Goal: Task Accomplishment & Management: Complete application form

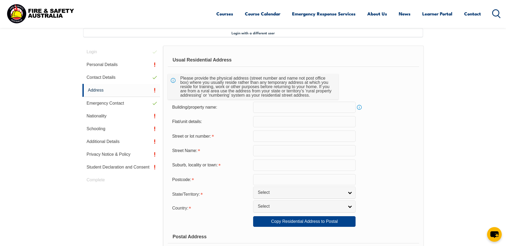
scroll to position [142, 0]
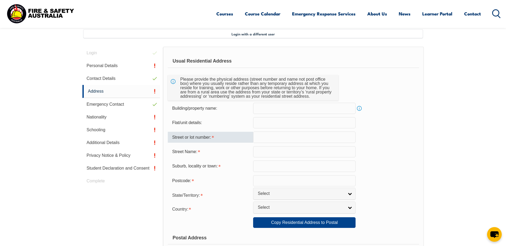
click at [282, 139] on input "text" at bounding box center [304, 137] width 102 height 11
type input "5"
click at [282, 149] on input "text" at bounding box center [304, 151] width 102 height 11
click at [275, 125] on input "text" at bounding box center [304, 122] width 102 height 11
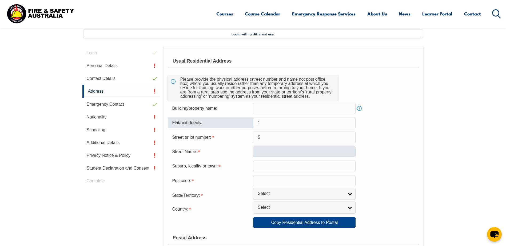
type input "1"
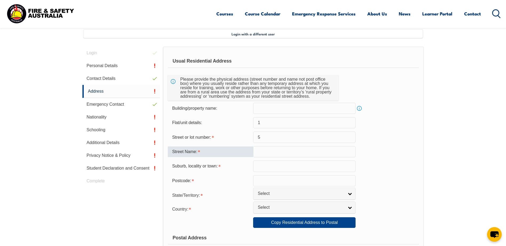
click at [274, 150] on input "text" at bounding box center [304, 151] width 102 height 11
type input "Pleasant Rd"
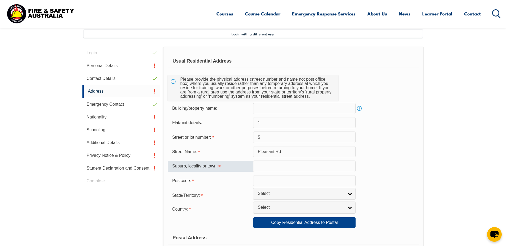
click at [277, 164] on input "text" at bounding box center [304, 166] width 102 height 11
type input "Thomastown"
click at [282, 181] on input "text" at bounding box center [304, 180] width 102 height 11
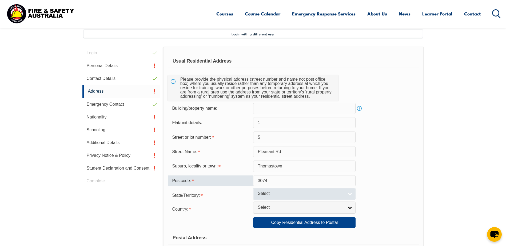
type input "3074"
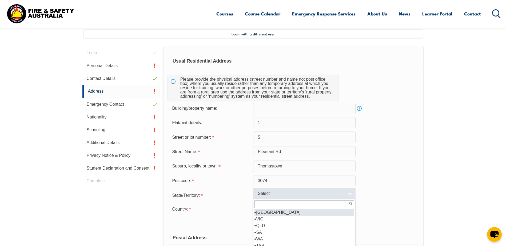
click at [350, 195] on link "Select" at bounding box center [304, 194] width 102 height 12
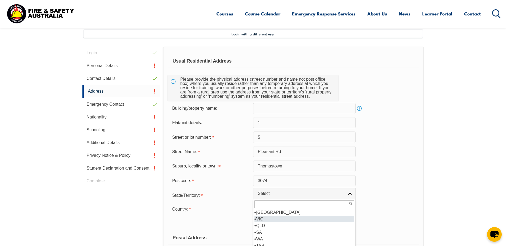
click at [337, 220] on li "VIC" at bounding box center [304, 219] width 100 height 7
select select "VIC"
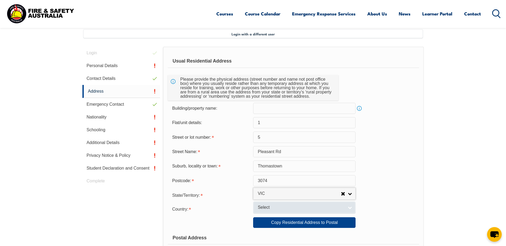
click at [349, 207] on link "Select" at bounding box center [304, 208] width 102 height 12
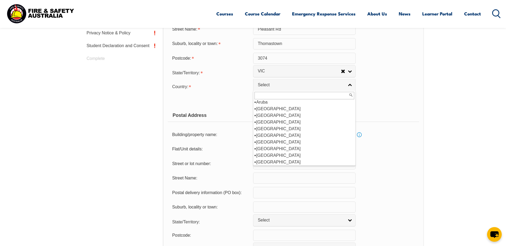
scroll to position [80, 0]
click at [332, 112] on li "[GEOGRAPHIC_DATA]" at bounding box center [304, 110] width 100 height 7
select select "1101"
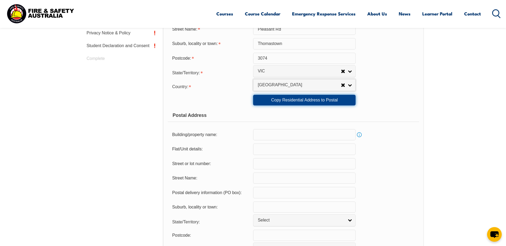
click at [332, 101] on link "Copy Residential Address to Postal" at bounding box center [304, 100] width 102 height 11
type input "1"
type input "5"
type input "Pleasant Rd"
type input "Thomastown"
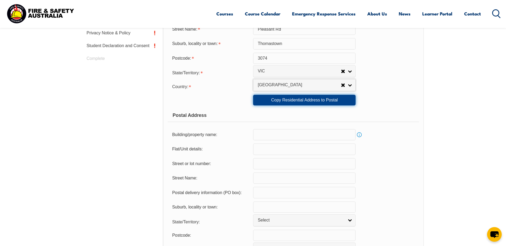
select select "VIC"
type input "3074"
select select "1101"
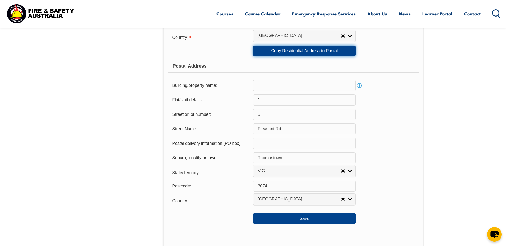
scroll to position [309, 0]
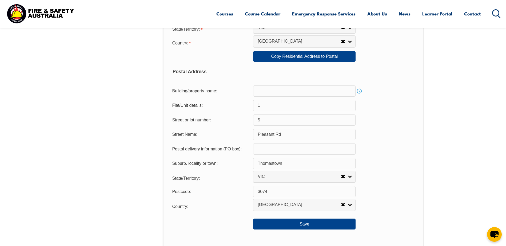
click at [278, 105] on input "1" at bounding box center [304, 105] width 102 height 11
click at [275, 121] on input "5" at bounding box center [304, 120] width 102 height 11
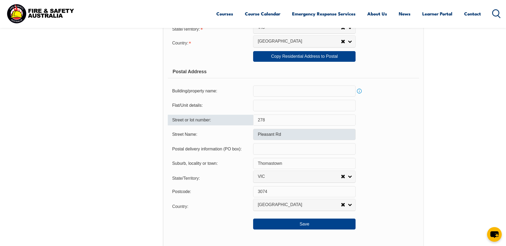
type input "278"
click at [288, 136] on input "Pleasant Rd" at bounding box center [304, 134] width 102 height 11
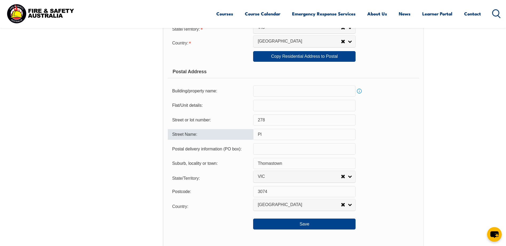
type input "P"
type input "[PERSON_NAME]"
click at [303, 163] on input "Thomastown" at bounding box center [304, 163] width 102 height 11
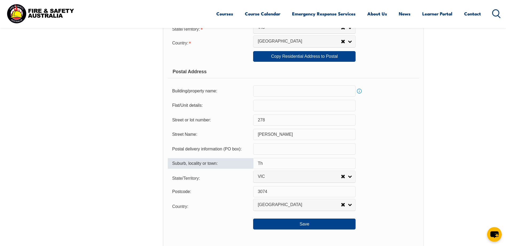
type input "T"
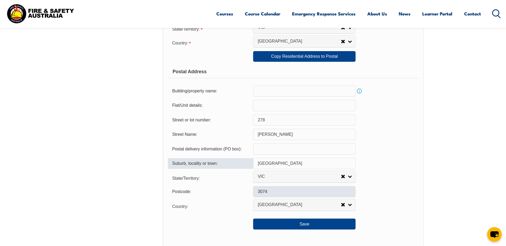
type input "[GEOGRAPHIC_DATA]"
click at [296, 197] on input "3074" at bounding box center [304, 191] width 102 height 11
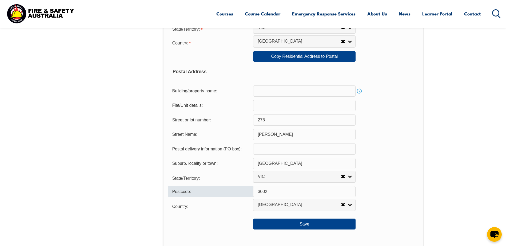
type input "3002"
click at [416, 196] on div "Postcode: 3002" at bounding box center [293, 191] width 251 height 11
click at [359, 92] on link "Info" at bounding box center [358, 90] width 7 height 7
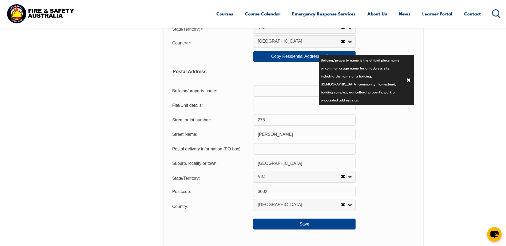
click at [384, 120] on div "Street or lot number: 278" at bounding box center [293, 120] width 251 height 11
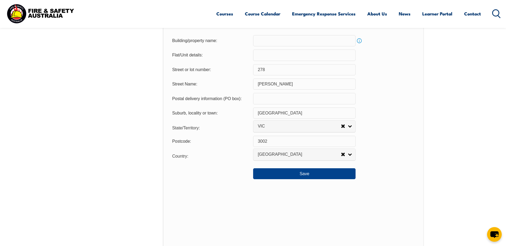
scroll to position [391, 0]
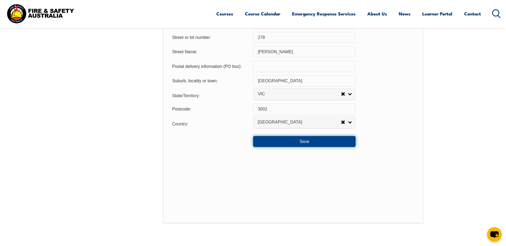
click at [318, 140] on button "Save" at bounding box center [304, 141] width 102 height 11
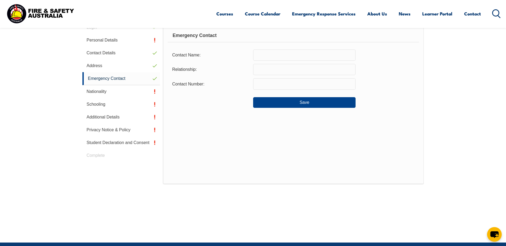
scroll to position [145, 0]
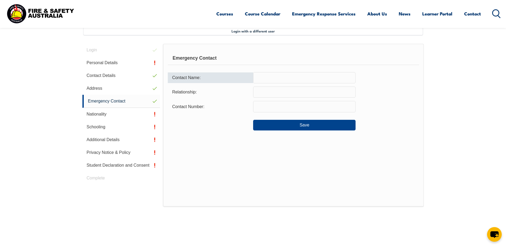
click at [290, 78] on input "text" at bounding box center [304, 77] width 102 height 11
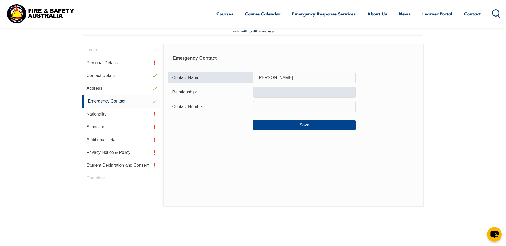
type input "Sherry Marie De Castro"
click at [347, 92] on input "text" at bounding box center [304, 92] width 102 height 11
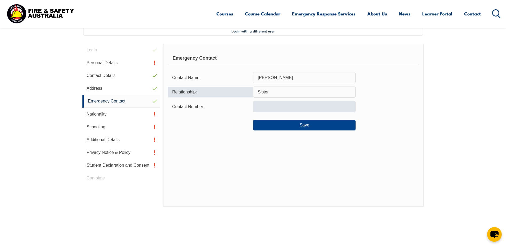
type input "Sister"
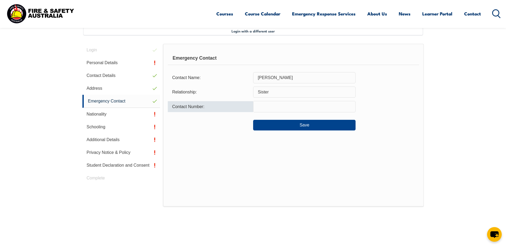
click at [342, 106] on input "text" at bounding box center [304, 106] width 102 height 11
click at [261, 108] on input "text" at bounding box center [304, 106] width 102 height 11
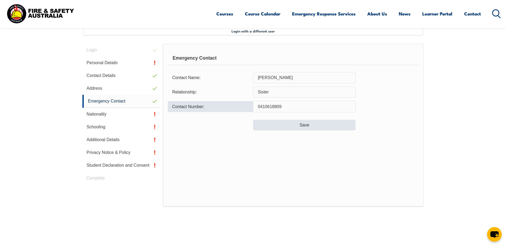
type input "0410618809"
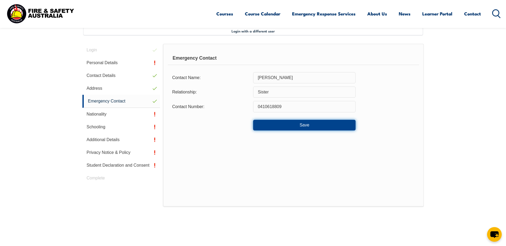
click at [312, 129] on button "Save" at bounding box center [304, 125] width 102 height 11
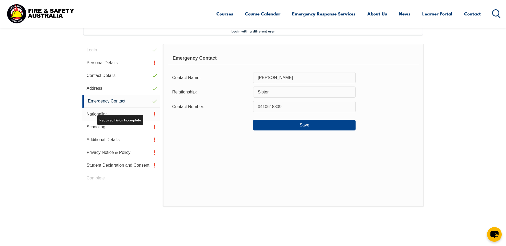
click at [122, 115] on link "Nationality" at bounding box center [121, 114] width 78 height 13
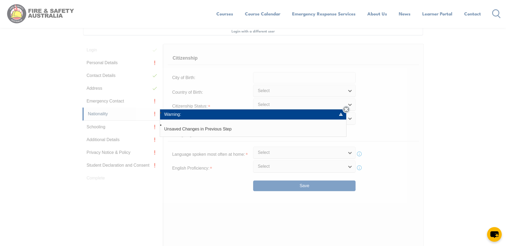
click at [347, 108] on link "Close" at bounding box center [345, 109] width 7 height 7
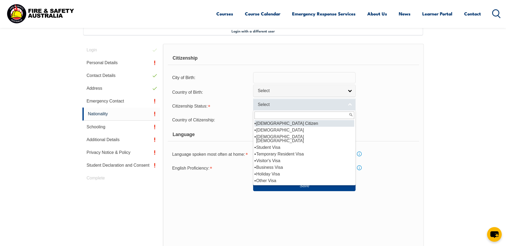
click at [350, 107] on link "Select" at bounding box center [304, 105] width 102 height 12
click at [337, 125] on li "[DEMOGRAPHIC_DATA] Citizen" at bounding box center [304, 123] width 100 height 7
select select "1"
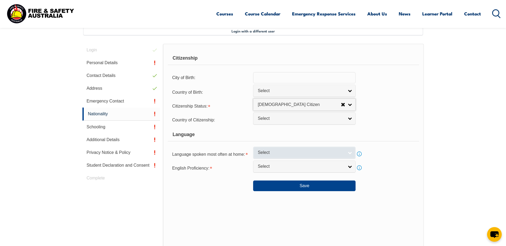
click at [349, 154] on link "Select" at bounding box center [304, 153] width 102 height 12
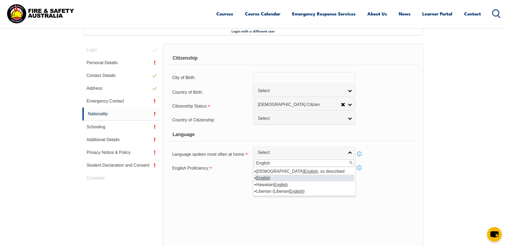
type input "English"
click at [263, 178] on em "English" at bounding box center [263, 178] width 14 height 5
select select "1201"
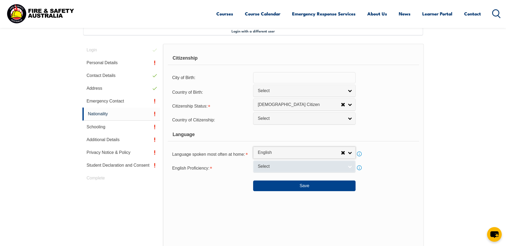
click at [350, 167] on link "Select" at bounding box center [304, 167] width 102 height 12
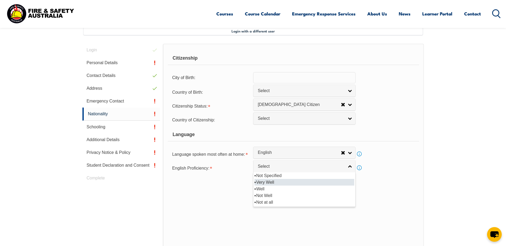
click at [341, 182] on li "Very Well" at bounding box center [304, 182] width 100 height 7
select select "1"
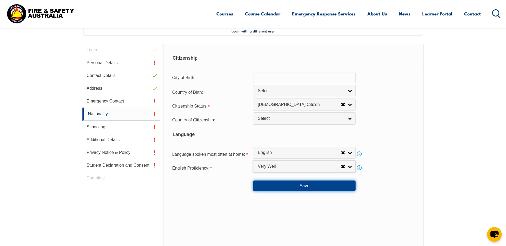
click at [310, 186] on button "Save" at bounding box center [304, 186] width 102 height 11
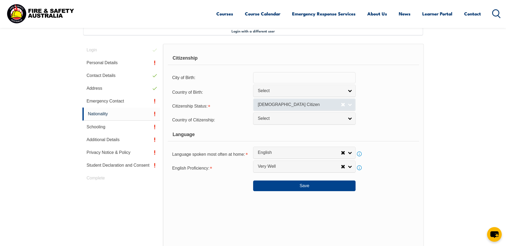
click at [350, 106] on link "[DEMOGRAPHIC_DATA] Citizen" at bounding box center [304, 105] width 102 height 12
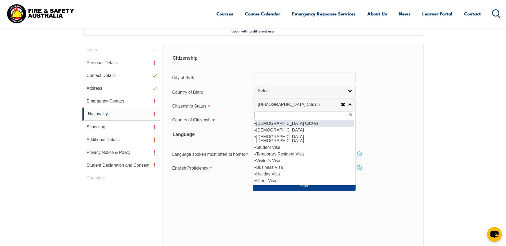
click at [322, 125] on li "[DEMOGRAPHIC_DATA] Citizen" at bounding box center [304, 123] width 100 height 7
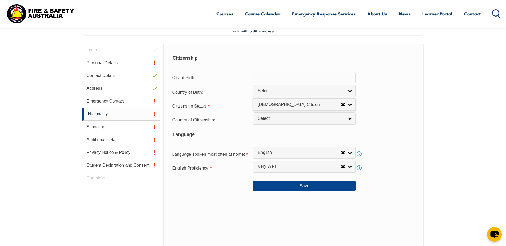
click at [391, 197] on div "Citizenship City of Birth: Country of Birth: Adelie Land (France) Afghanistan A…" at bounding box center [293, 156] width 261 height 224
click at [306, 188] on button "Save" at bounding box center [304, 186] width 102 height 11
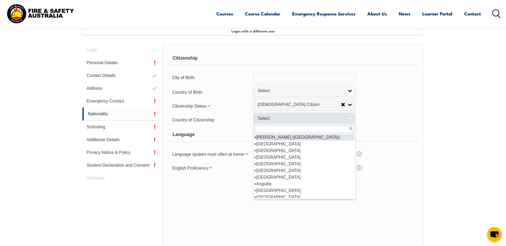
click at [351, 120] on link "Select" at bounding box center [304, 119] width 102 height 12
click at [337, 130] on input "text" at bounding box center [304, 129] width 100 height 7
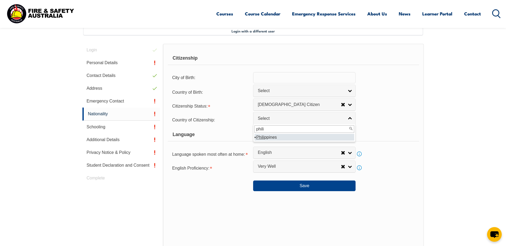
type input "phili"
click at [276, 138] on li "Phili ppines" at bounding box center [304, 137] width 100 height 7
select select "5204"
click at [382, 216] on div "Citizenship City of Birth: Country of Birth: Adelie Land (France) Afghanistan A…" at bounding box center [293, 156] width 261 height 224
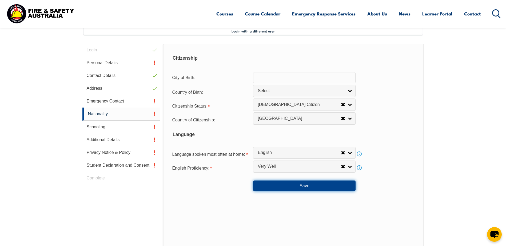
click at [319, 187] on button "Save" at bounding box center [304, 186] width 102 height 11
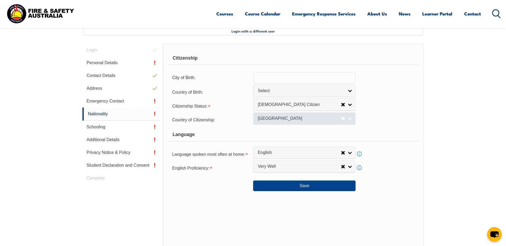
click at [350, 120] on link "[GEOGRAPHIC_DATA]" at bounding box center [304, 119] width 102 height 12
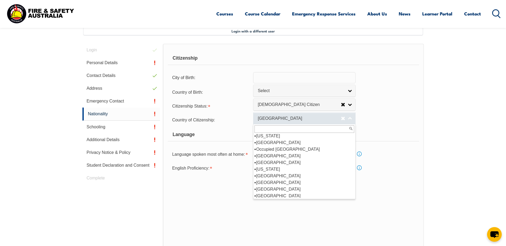
scroll to position [1107, 0]
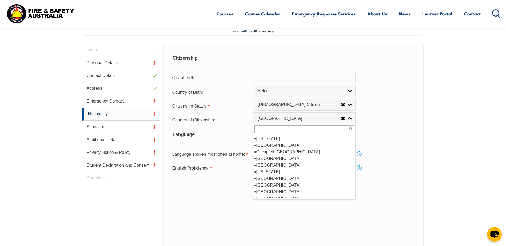
click at [281, 128] on input "text" at bounding box center [304, 129] width 100 height 7
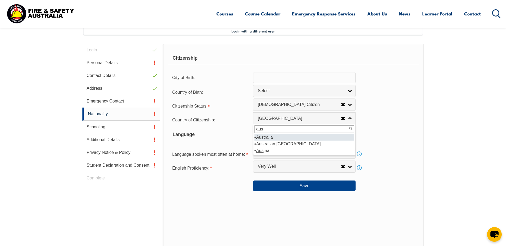
type input "aus"
click at [266, 137] on li "Aus tralia" at bounding box center [304, 137] width 100 height 7
select select "1101"
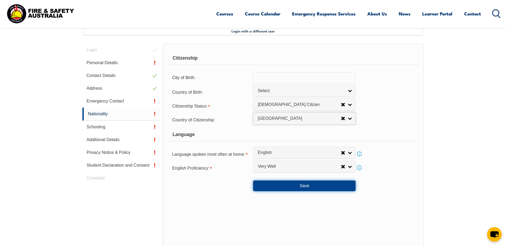
click at [302, 190] on button "Save" at bounding box center [304, 186] width 102 height 11
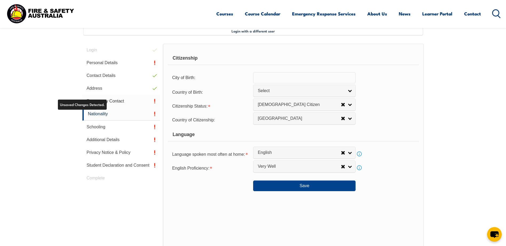
click at [140, 100] on link "Emergency Contact" at bounding box center [121, 101] width 78 height 13
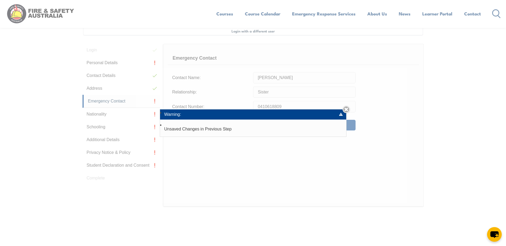
click at [292, 145] on div "Warning: Unsaved Changes in Previous Step Close" at bounding box center [253, 123] width 506 height 246
click at [346, 109] on link "Close" at bounding box center [345, 109] width 7 height 7
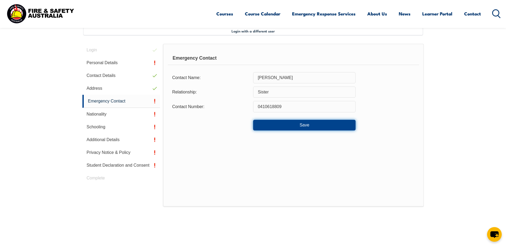
click at [274, 126] on button "Save" at bounding box center [304, 125] width 102 height 11
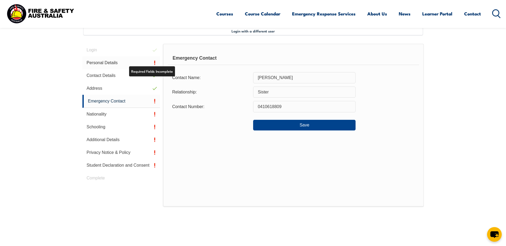
click at [119, 61] on link "Personal Details" at bounding box center [121, 63] width 78 height 13
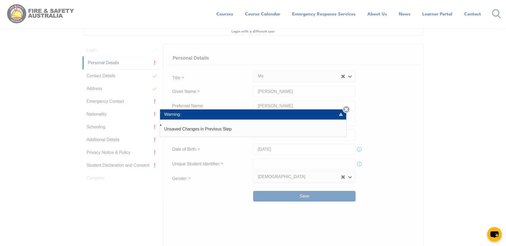
click at [347, 109] on link "Close" at bounding box center [345, 109] width 7 height 7
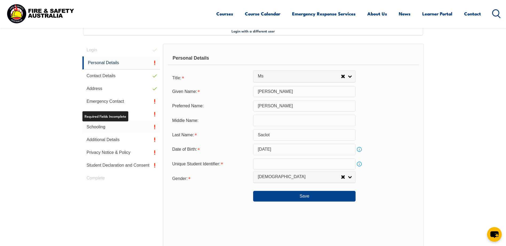
click at [100, 129] on link "Schooling" at bounding box center [121, 127] width 78 height 13
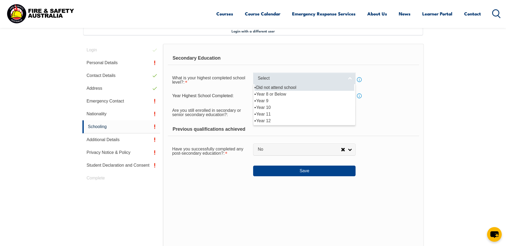
click at [350, 79] on link "Select" at bounding box center [304, 79] width 102 height 12
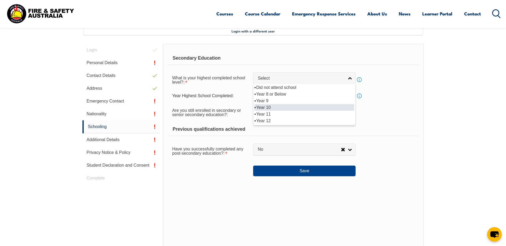
click at [343, 106] on li "Year 10" at bounding box center [304, 107] width 100 height 7
select select "10"
click at [360, 79] on link "Info" at bounding box center [358, 79] width 7 height 7
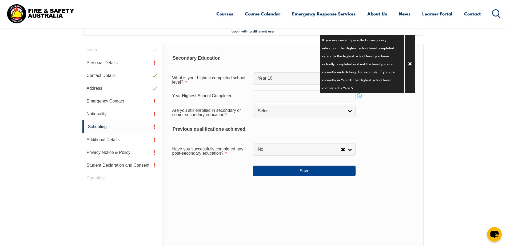
click at [395, 111] on div "Are you still enrolled in secondary or senior secondary education?: Not Specifi…" at bounding box center [293, 112] width 251 height 15
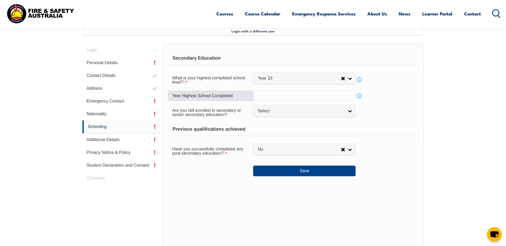
click at [335, 97] on input "text" at bounding box center [304, 95] width 102 height 11
type input "1991"
click at [348, 110] on link "Select" at bounding box center [304, 111] width 102 height 12
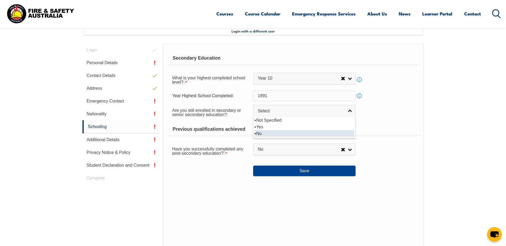
click at [342, 132] on li "No" at bounding box center [304, 133] width 100 height 7
select select "false"
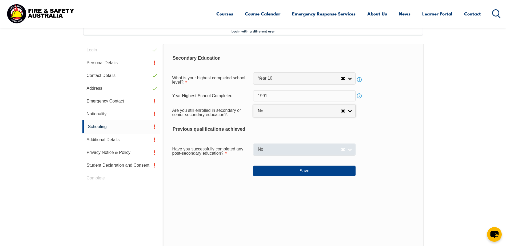
click at [350, 150] on link "No" at bounding box center [304, 150] width 102 height 12
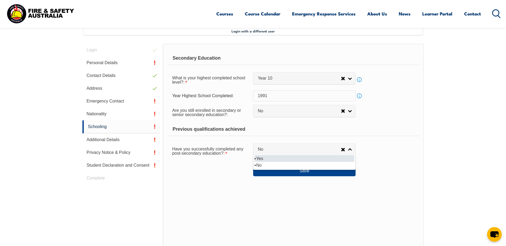
click at [343, 158] on li "Yes" at bounding box center [304, 158] width 100 height 7
select select "true"
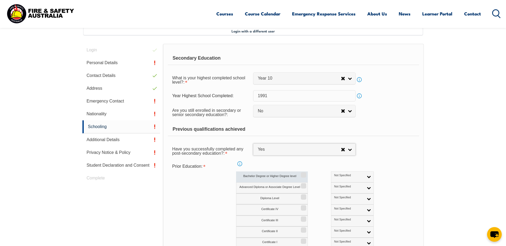
click at [303, 174] on input "Bachelor Degree or Higher Degree level" at bounding box center [302, 173] width 3 height 1
checkbox input "true"
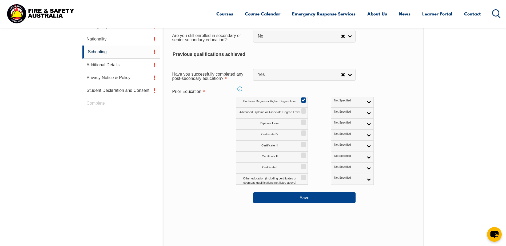
scroll to position [256, 0]
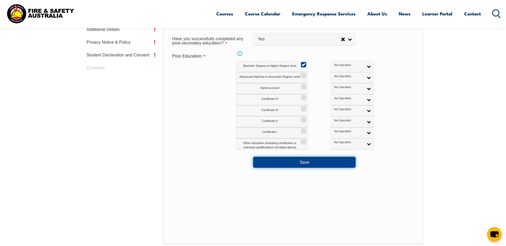
click at [340, 161] on button "Save" at bounding box center [304, 162] width 102 height 11
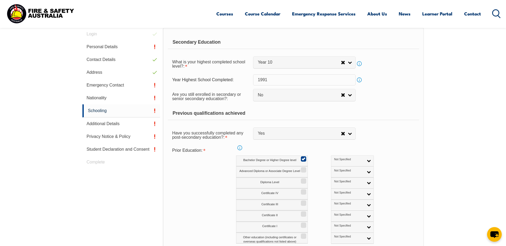
scroll to position [153, 0]
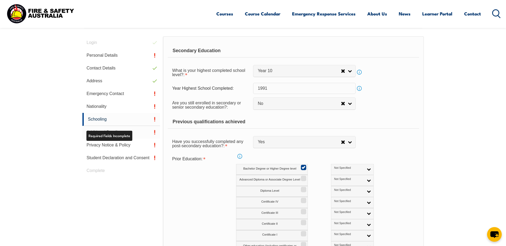
click at [143, 132] on link "Additional Details" at bounding box center [121, 132] width 78 height 13
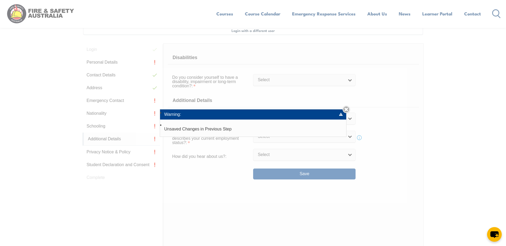
scroll to position [145, 0]
click at [347, 109] on link "Close" at bounding box center [345, 109] width 7 height 7
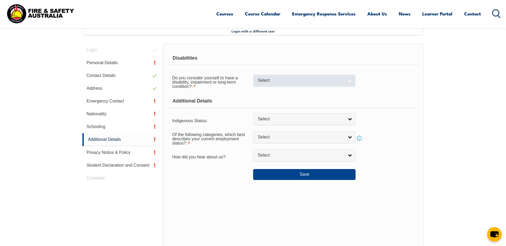
click at [349, 82] on link "Select" at bounding box center [304, 81] width 102 height 12
click at [346, 90] on li "No" at bounding box center [304, 89] width 100 height 7
select select "false"
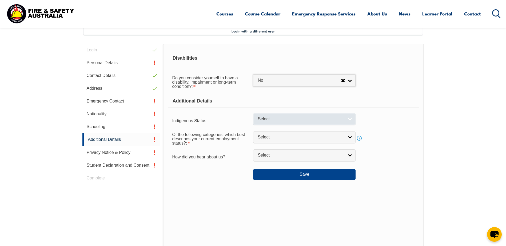
click at [350, 120] on link "Select" at bounding box center [304, 119] width 102 height 12
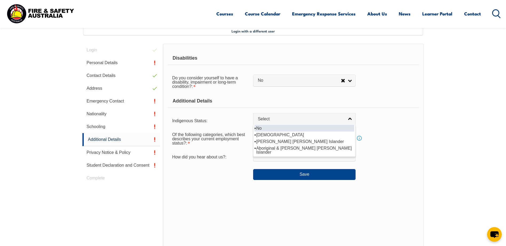
click at [342, 129] on li "No" at bounding box center [304, 128] width 100 height 7
select select "4"
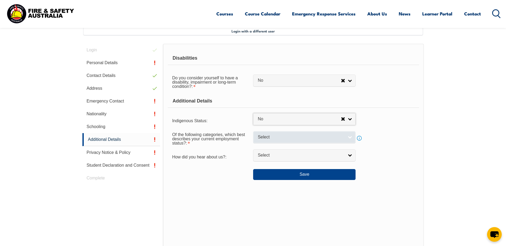
click at [351, 137] on link "Select" at bounding box center [304, 137] width 102 height 12
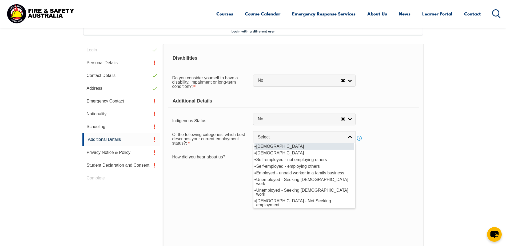
click at [333, 147] on li "[DEMOGRAPHIC_DATA]" at bounding box center [304, 146] width 100 height 7
select select "1"
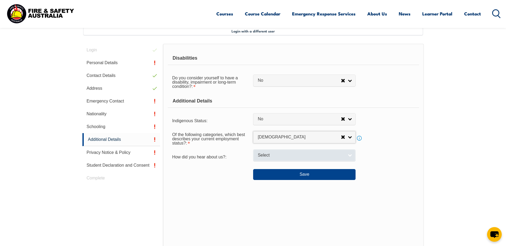
click at [352, 155] on link "Select" at bounding box center [304, 156] width 102 height 12
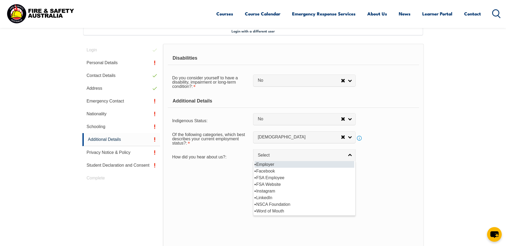
click at [338, 165] on li "Employer" at bounding box center [304, 164] width 100 height 7
select select "8019"
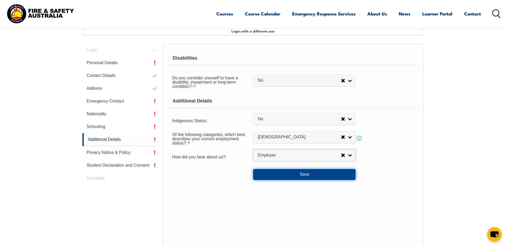
click at [334, 177] on button "Save" at bounding box center [304, 174] width 102 height 11
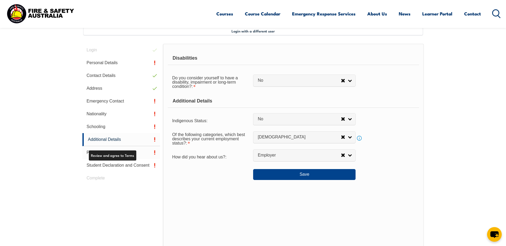
click at [127, 151] on link "Privacy Notice & Policy" at bounding box center [121, 152] width 78 height 13
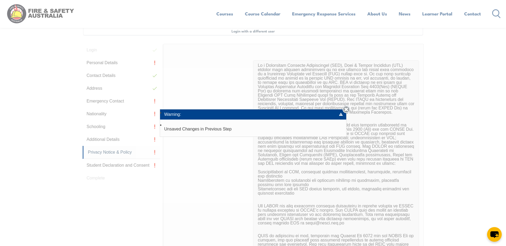
click at [347, 108] on link "Close" at bounding box center [345, 109] width 7 height 7
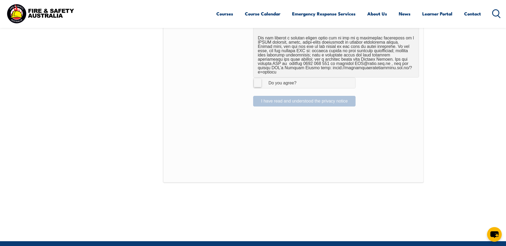
scroll to position [374, 0]
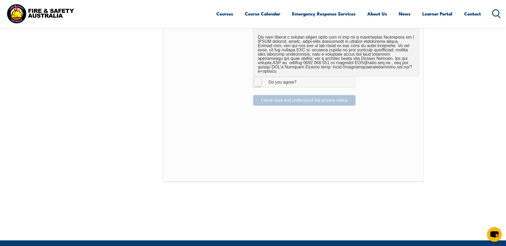
click at [259, 79] on label "I Agree Do you agree?" at bounding box center [304, 82] width 102 height 11
click at [301, 79] on input "I Agree Do you agree?" at bounding box center [305, 82] width 9 height 10
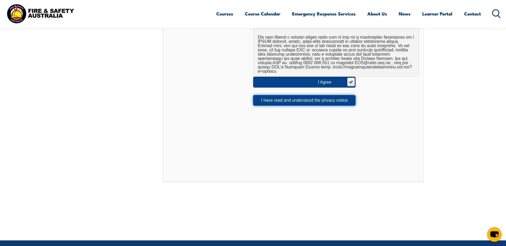
click at [286, 97] on button "I have read and understood the privacy notice" at bounding box center [304, 100] width 102 height 11
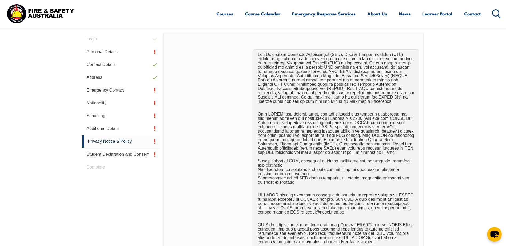
scroll to position [152, 0]
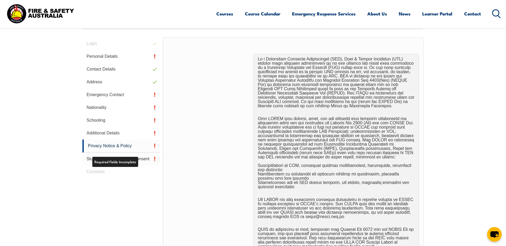
click at [132, 160] on link "Student Declaration and Consent" at bounding box center [121, 159] width 78 height 13
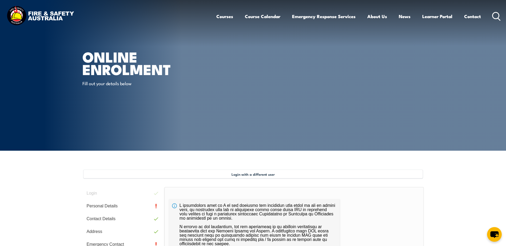
scroll to position [0, 0]
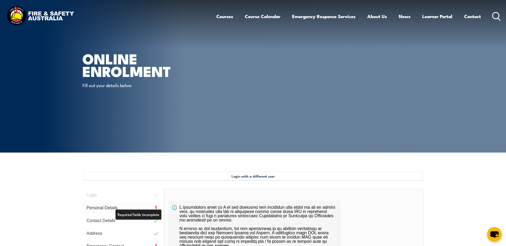
click at [96, 206] on link "Personal Details" at bounding box center [121, 208] width 79 height 13
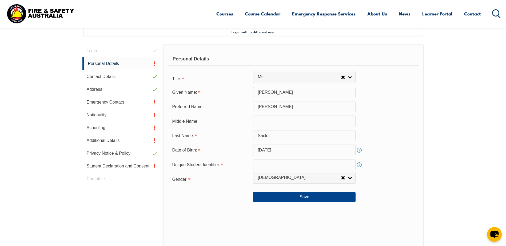
scroll to position [145, 0]
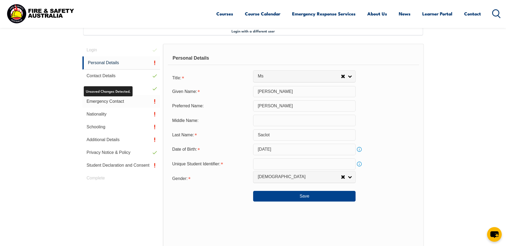
click at [123, 100] on link "Emergency Contact" at bounding box center [121, 101] width 78 height 13
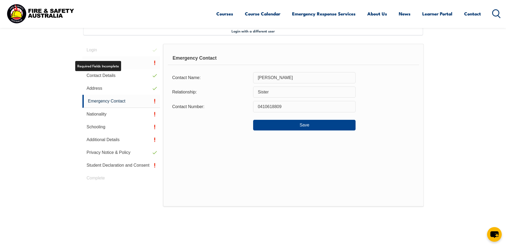
click at [115, 62] on link "Personal Details" at bounding box center [121, 63] width 78 height 13
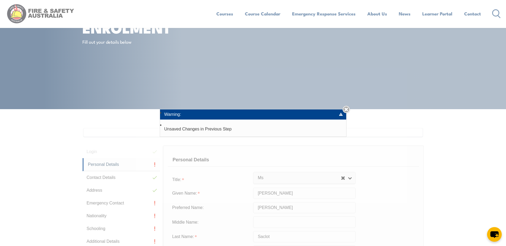
scroll to position [10, 0]
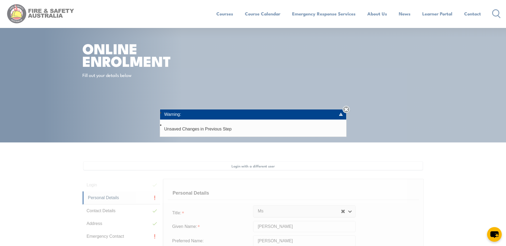
click at [349, 106] on link "Close" at bounding box center [345, 109] width 7 height 7
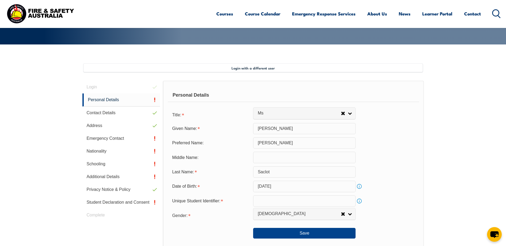
scroll to position [146, 0]
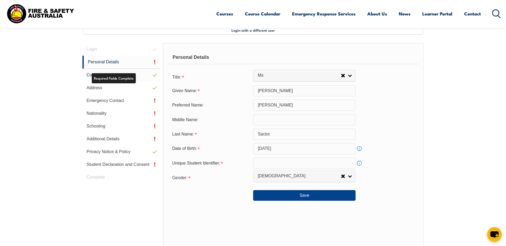
click at [147, 75] on link "Contact Details" at bounding box center [121, 75] width 78 height 13
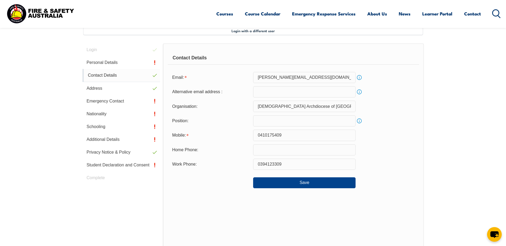
scroll to position [145, 0]
click at [117, 61] on link "Personal Details" at bounding box center [121, 63] width 78 height 13
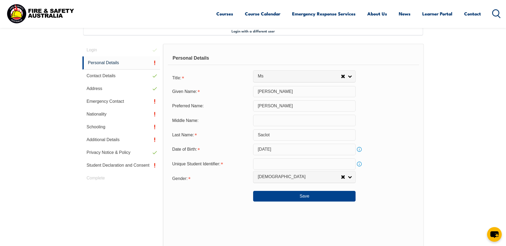
click at [269, 165] on input "text" at bounding box center [304, 164] width 102 height 11
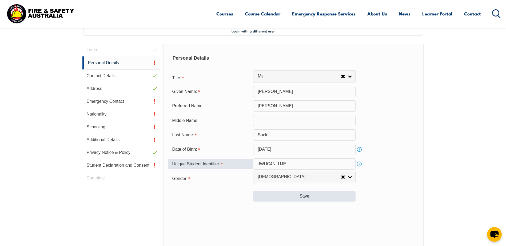
type input "JWUC4NLUJE"
click at [318, 197] on button "Save" at bounding box center [304, 196] width 102 height 11
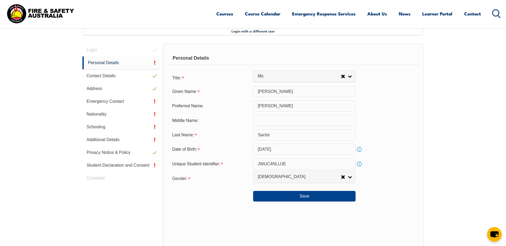
click at [395, 134] on div "Last Name: Saclot" at bounding box center [293, 135] width 251 height 11
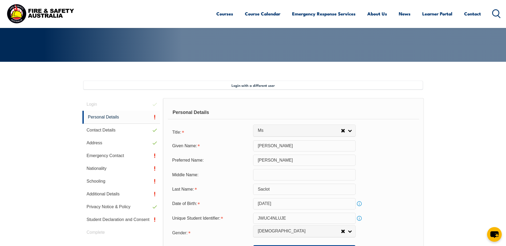
scroll to position [110, 0]
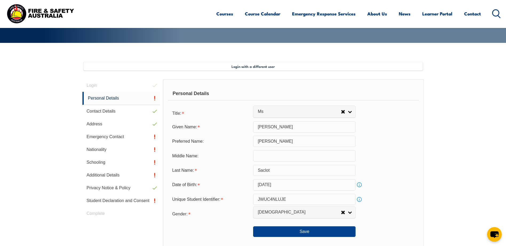
click at [445, 134] on section "Login with a different user Login Personal Details Contact Details Address Emer…" at bounding box center [253, 207] width 506 height 329
click at [115, 113] on link "Contact Details" at bounding box center [121, 111] width 78 height 13
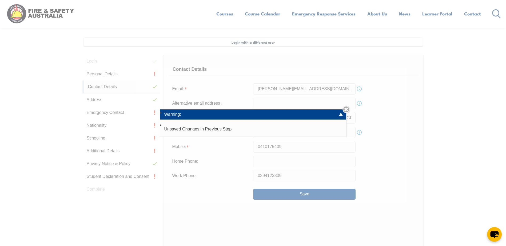
scroll to position [145, 0]
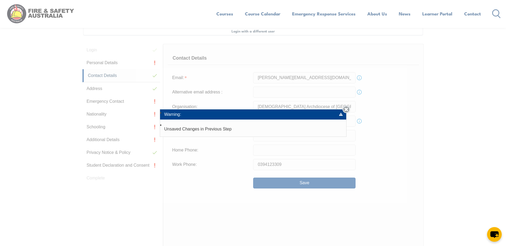
click at [347, 109] on link "Close" at bounding box center [345, 109] width 7 height 7
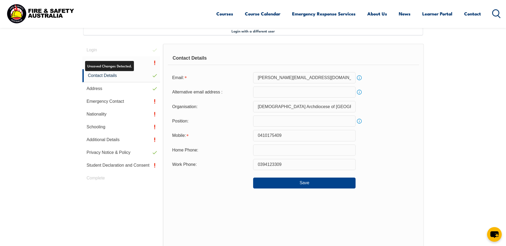
click at [125, 63] on link "Personal Details" at bounding box center [121, 63] width 78 height 13
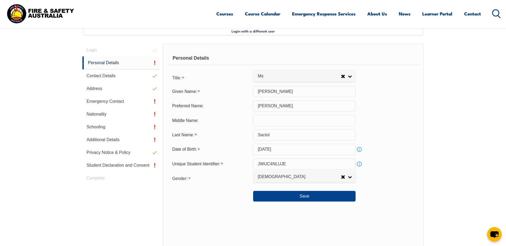
click at [291, 91] on input "[PERSON_NAME]" at bounding box center [304, 91] width 102 height 11
click at [398, 123] on div "Middle Name:" at bounding box center [293, 120] width 251 height 11
drag, startPoint x: 313, startPoint y: 91, endPoint x: 283, endPoint y: 90, distance: 29.9
click at [283, 90] on input "Maureen Joy Dimaculangan" at bounding box center [304, 91] width 102 height 11
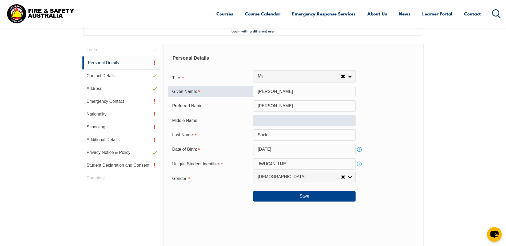
type input "Maureen Joy"
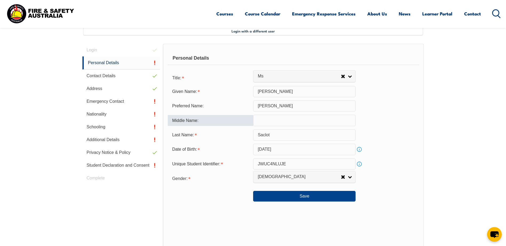
click at [283, 120] on input "text" at bounding box center [304, 120] width 102 height 11
click at [313, 198] on button "Save" at bounding box center [304, 196] width 102 height 11
click at [376, 181] on div "Gender: Male Female Other Female" at bounding box center [293, 178] width 251 height 11
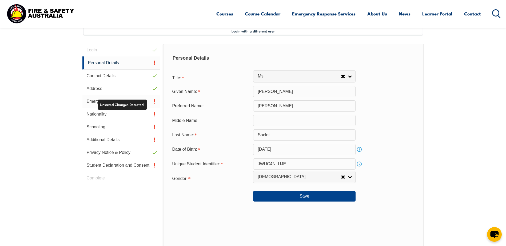
click at [151, 101] on link "Emergency Contact" at bounding box center [121, 101] width 78 height 13
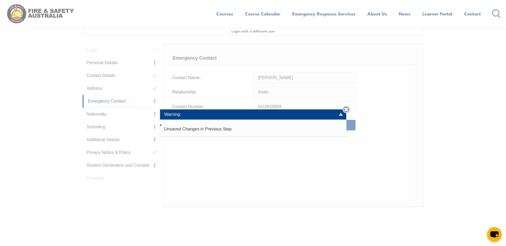
click at [347, 110] on link "Close" at bounding box center [345, 109] width 7 height 7
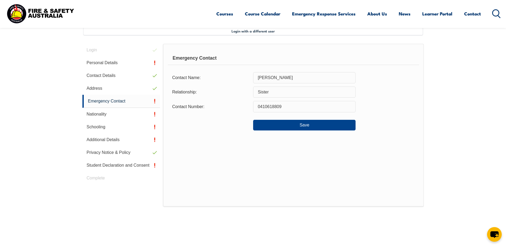
click at [140, 49] on div "Login Personal Details Contact Details Address Emergency Contact Nationality Sc…" at bounding box center [122, 147] width 81 height 206
click at [139, 65] on link "Personal Details" at bounding box center [121, 63] width 78 height 13
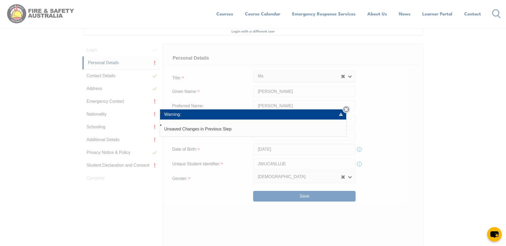
click at [346, 110] on link "Close" at bounding box center [345, 109] width 7 height 7
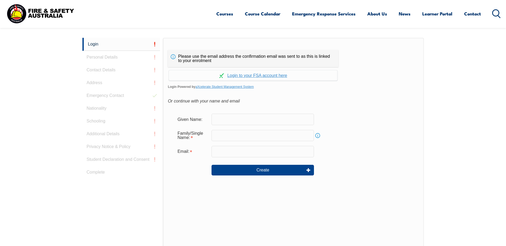
scroll to position [142, 0]
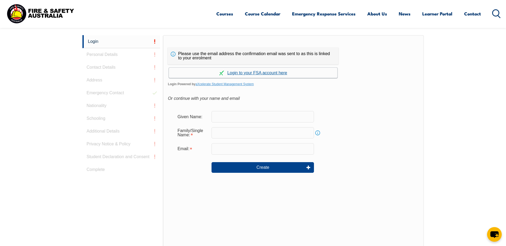
click at [244, 73] on link "Continue with aXcelerate" at bounding box center [253, 73] width 169 height 10
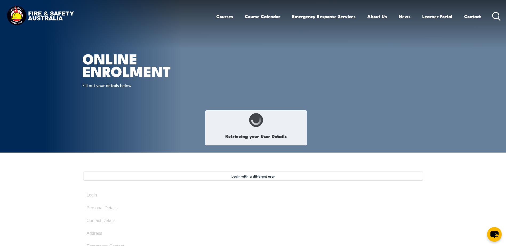
select select "Ms"
type input "[PERSON_NAME]"
type input "Saclot"
type input "[DATE]"
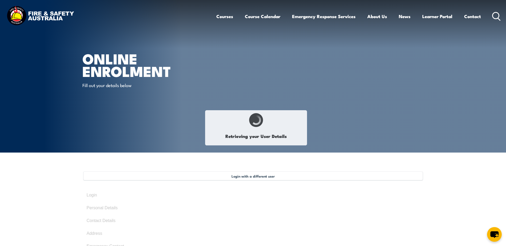
select select "F"
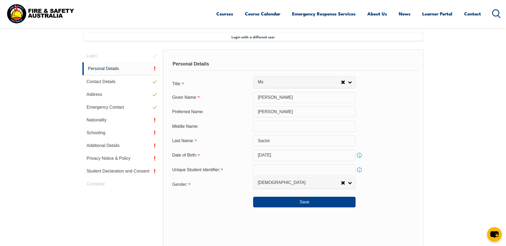
scroll to position [145, 0]
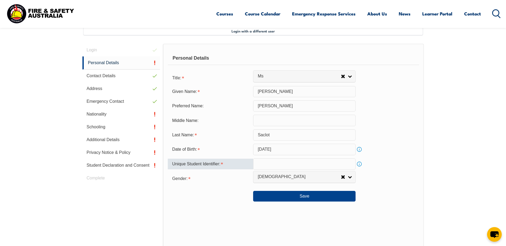
click at [313, 165] on input "text" at bounding box center [304, 164] width 102 height 11
type input "JWUC4NLUJE"
click at [405, 202] on div "Save" at bounding box center [293, 194] width 251 height 15
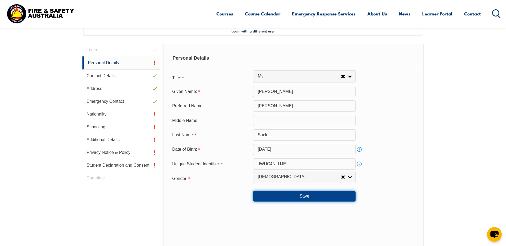
click at [311, 199] on button "Save" at bounding box center [304, 196] width 102 height 11
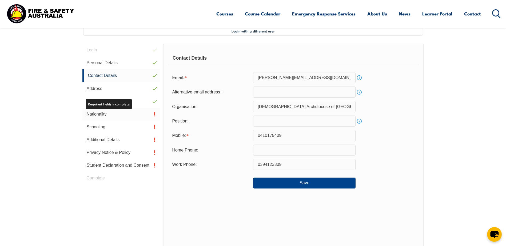
click at [127, 115] on link "Nationality" at bounding box center [121, 114] width 78 height 13
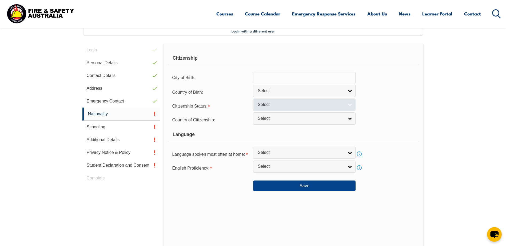
click at [347, 105] on link "Select" at bounding box center [304, 105] width 102 height 12
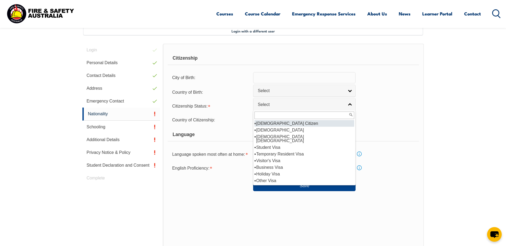
click at [334, 122] on li "[DEMOGRAPHIC_DATA] Citizen" at bounding box center [304, 123] width 100 height 7
select select "1"
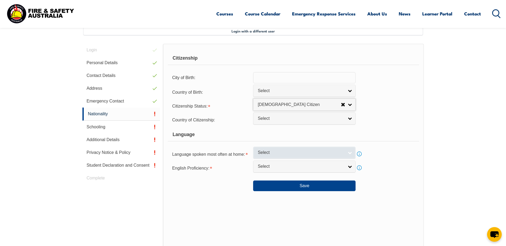
click at [351, 153] on link "Select" at bounding box center [304, 153] width 102 height 12
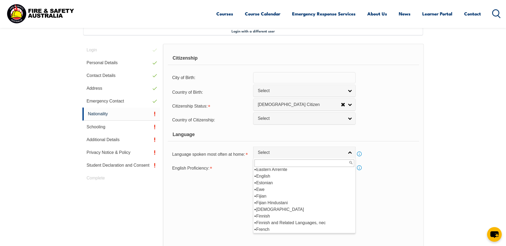
scroll to position [661, 0]
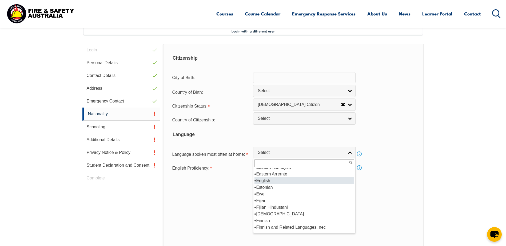
click at [332, 181] on li "English" at bounding box center [304, 181] width 100 height 7
select select "1201"
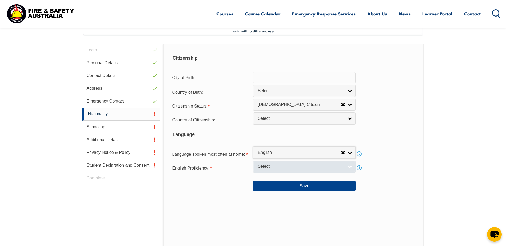
click at [350, 167] on link "Select" at bounding box center [304, 167] width 102 height 12
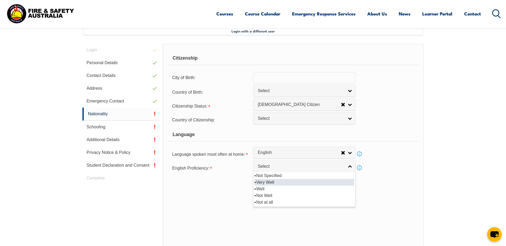
click at [342, 184] on li "Very Well" at bounding box center [304, 182] width 100 height 7
select select "1"
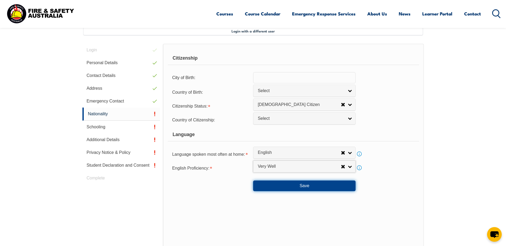
click at [334, 188] on button "Save" at bounding box center [304, 186] width 102 height 11
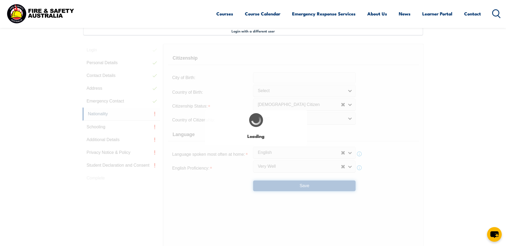
select select "false"
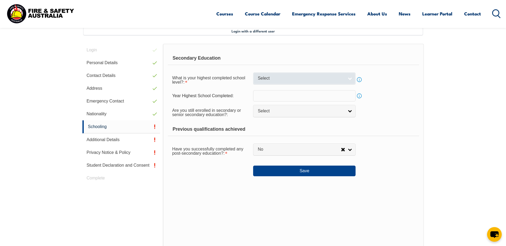
click at [351, 79] on link "Select" at bounding box center [304, 79] width 102 height 12
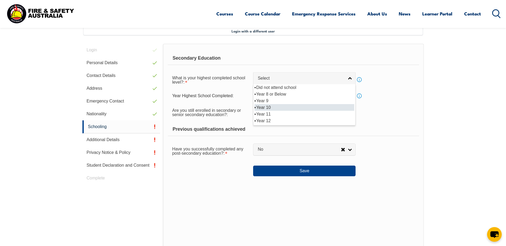
click at [336, 109] on li "Year 10" at bounding box center [304, 107] width 100 height 7
select select "10"
click at [337, 96] on input "text" at bounding box center [304, 95] width 102 height 11
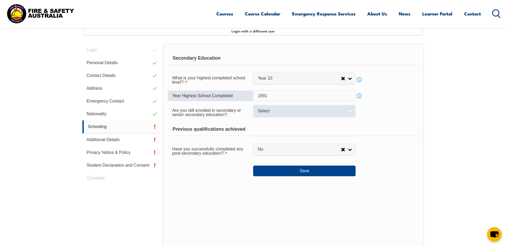
type input "1991"
click at [349, 110] on link "Select" at bounding box center [304, 111] width 102 height 12
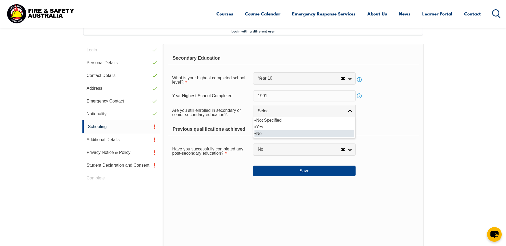
click at [341, 134] on li "No" at bounding box center [304, 133] width 100 height 7
select select "false"
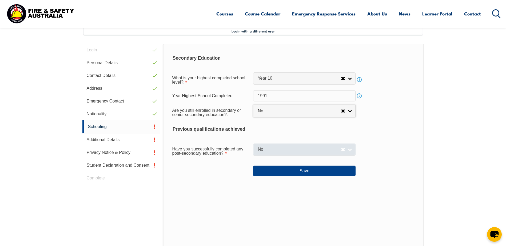
click at [349, 152] on link "No" at bounding box center [304, 150] width 102 height 12
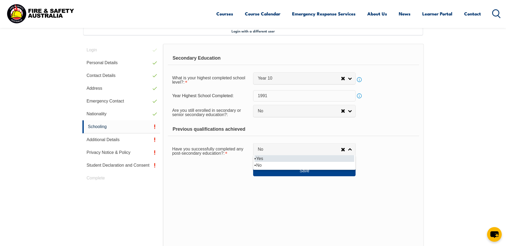
click at [345, 161] on li "Yes" at bounding box center [304, 158] width 100 height 7
select select "true"
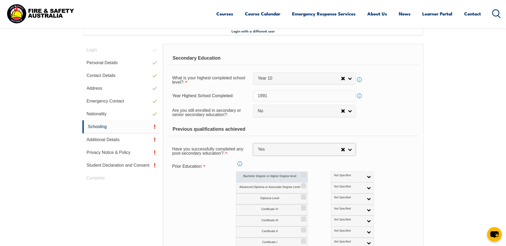
click at [302, 174] on input "Bachelor Degree or Higher Degree level" at bounding box center [302, 173] width 3 height 1
checkbox input "true"
click at [389, 183] on div "Advanced Diploma or Associate Degree Level Not Specified Australian Qualificati…" at bounding box center [316, 188] width 161 height 11
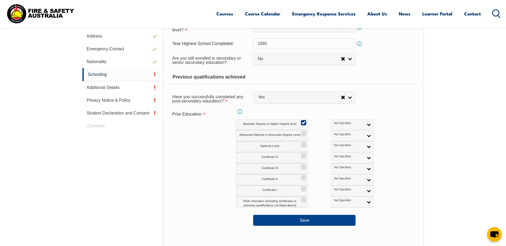
scroll to position [315, 0]
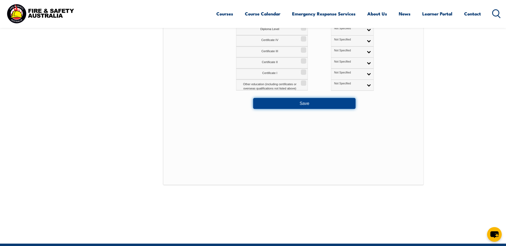
click at [304, 103] on button "Save" at bounding box center [304, 103] width 102 height 11
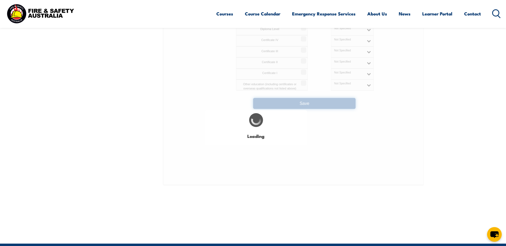
select select
select select "false"
select select "true"
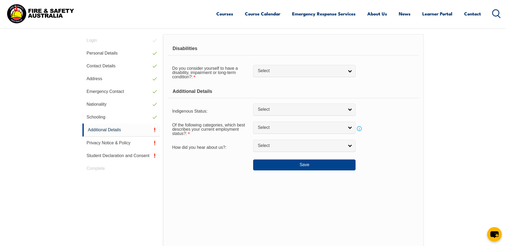
scroll to position [145, 0]
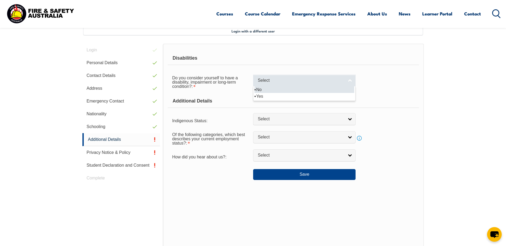
click at [350, 81] on link "Select" at bounding box center [304, 81] width 102 height 12
click at [346, 90] on li "No" at bounding box center [304, 89] width 100 height 7
select select "false"
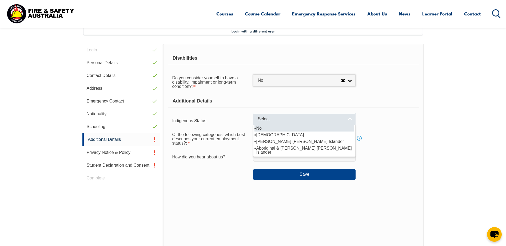
click at [350, 122] on link "Select" at bounding box center [304, 119] width 102 height 12
click at [347, 129] on li "No" at bounding box center [304, 128] width 100 height 7
select select "4"
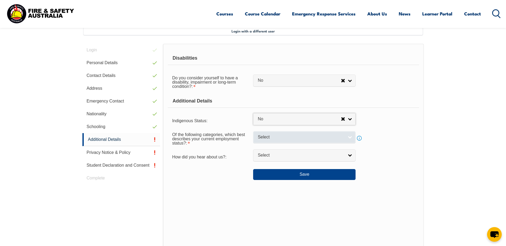
click at [352, 139] on link "Select" at bounding box center [304, 137] width 102 height 12
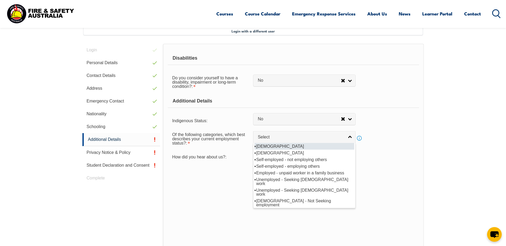
click at [344, 146] on li "[DEMOGRAPHIC_DATA]" at bounding box center [304, 146] width 100 height 7
select select "1"
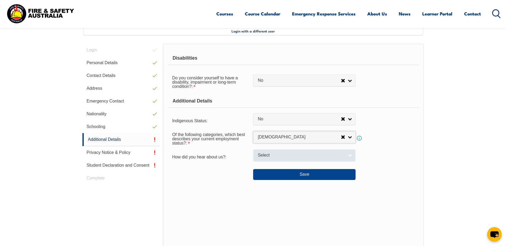
click at [352, 156] on link "Select" at bounding box center [304, 156] width 102 height 12
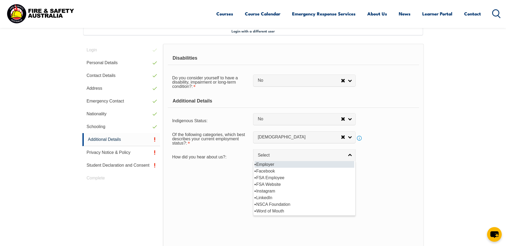
click at [337, 166] on li "Employer" at bounding box center [304, 164] width 100 height 7
select select "8019"
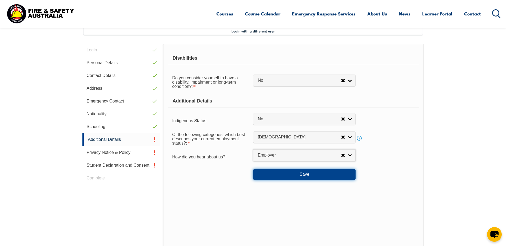
click at [312, 175] on button "Save" at bounding box center [304, 174] width 102 height 11
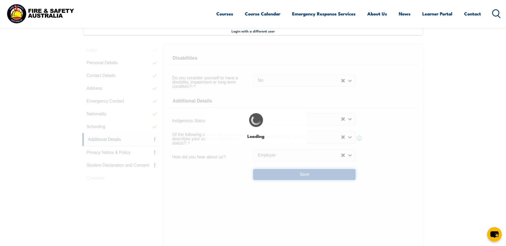
select select "false"
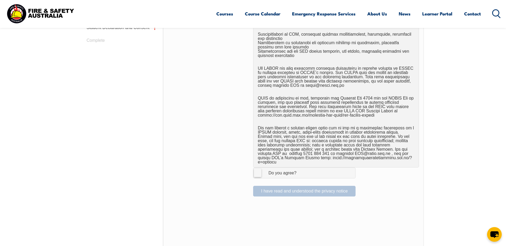
scroll to position [317, 0]
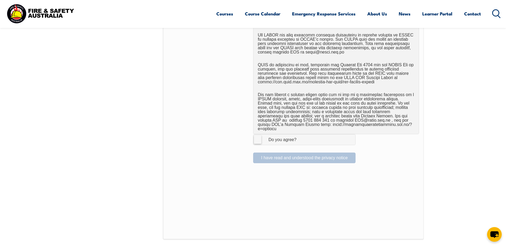
click at [257, 136] on label "I Agree Do you agree?" at bounding box center [304, 139] width 102 height 11
click at [301, 136] on input "I Agree Do you agree?" at bounding box center [305, 140] width 9 height 10
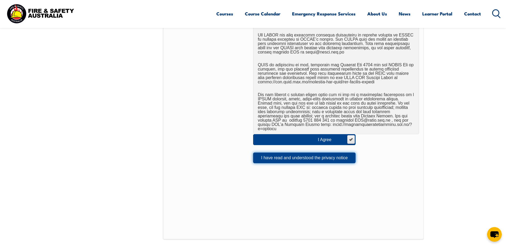
click at [285, 155] on button "I have read and understood the privacy notice" at bounding box center [304, 158] width 102 height 11
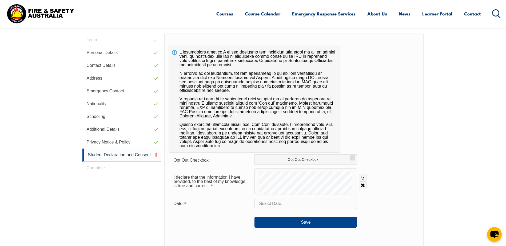
scroll to position [145, 0]
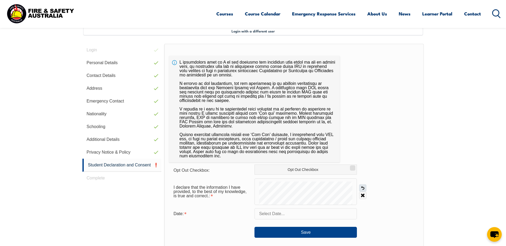
click at [363, 187] on link "Undo" at bounding box center [362, 188] width 7 height 7
click at [361, 187] on link "Undo" at bounding box center [362, 188] width 7 height 7
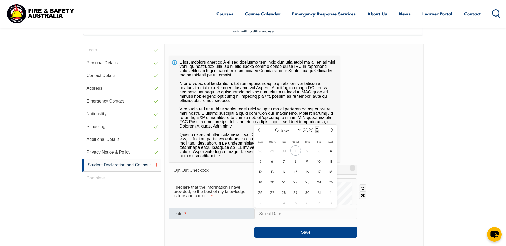
click at [323, 214] on input "text" at bounding box center [305, 214] width 102 height 11
click at [296, 150] on span "1" at bounding box center [295, 151] width 10 height 10
type input "[DATE]"
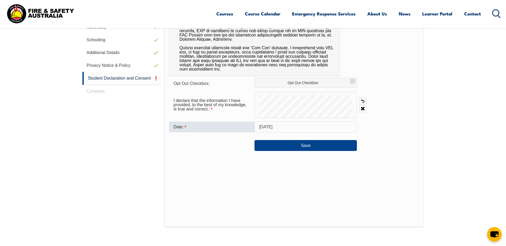
scroll to position [235, 0]
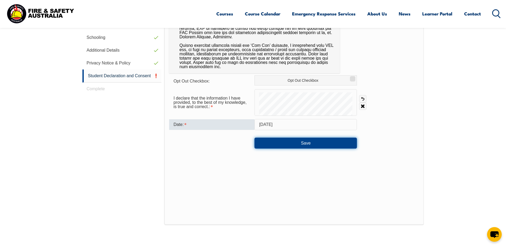
click at [332, 147] on button "Save" at bounding box center [305, 143] width 102 height 11
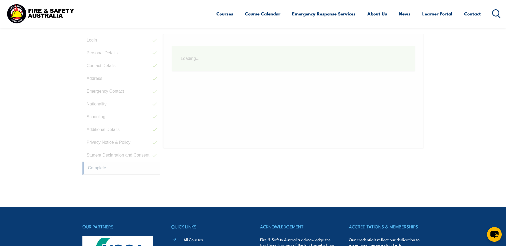
scroll to position [145, 0]
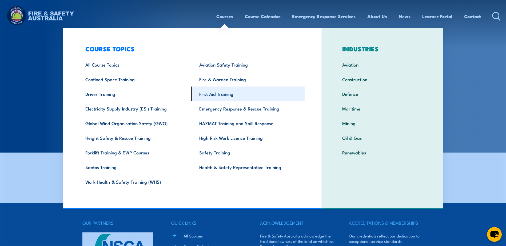
click at [208, 96] on link "First Aid Training" at bounding box center [248, 94] width 114 height 15
